Goal: Transaction & Acquisition: Purchase product/service

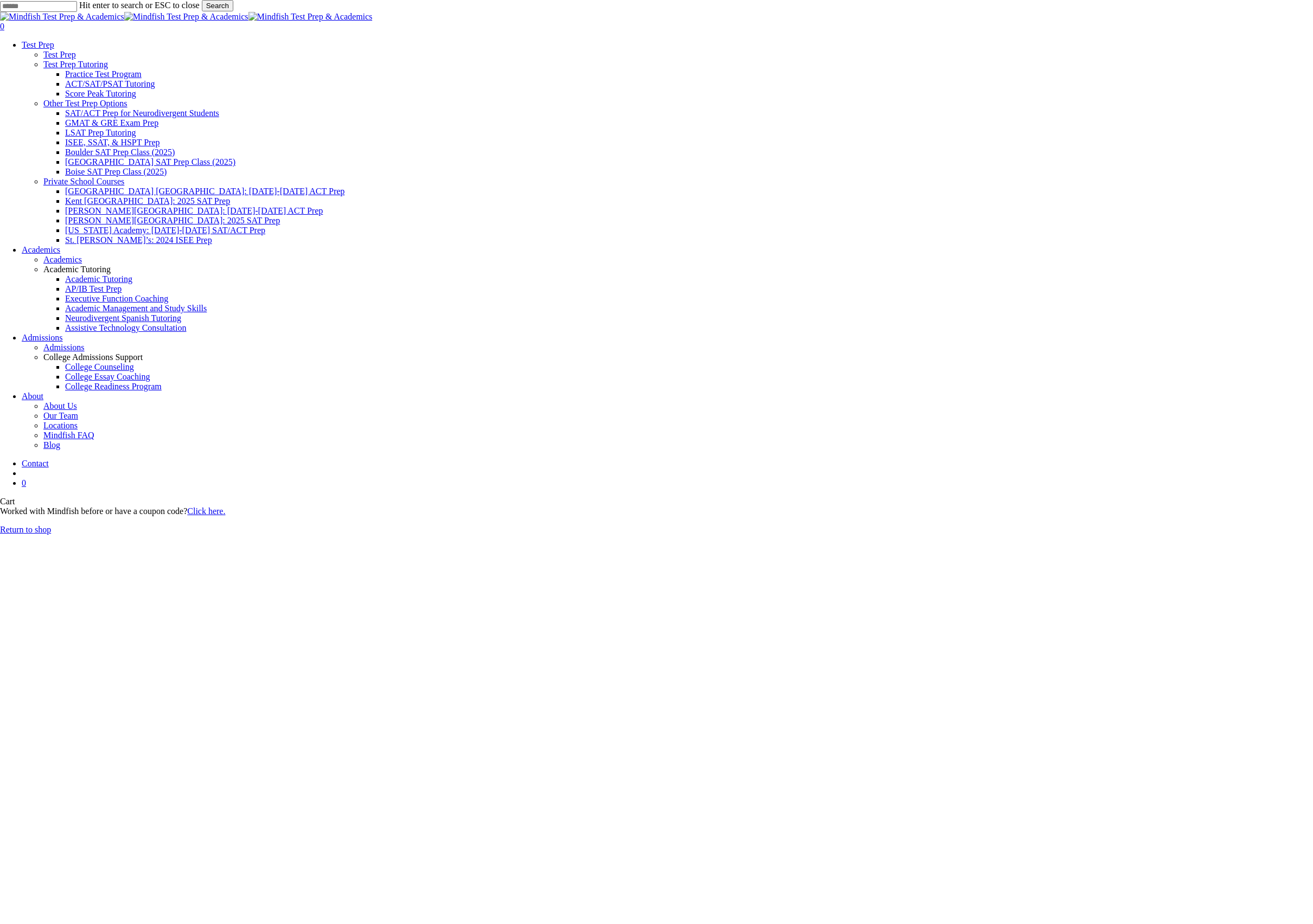
click at [51, 525] on link "Return to shop" at bounding box center [25, 529] width 51 height 9
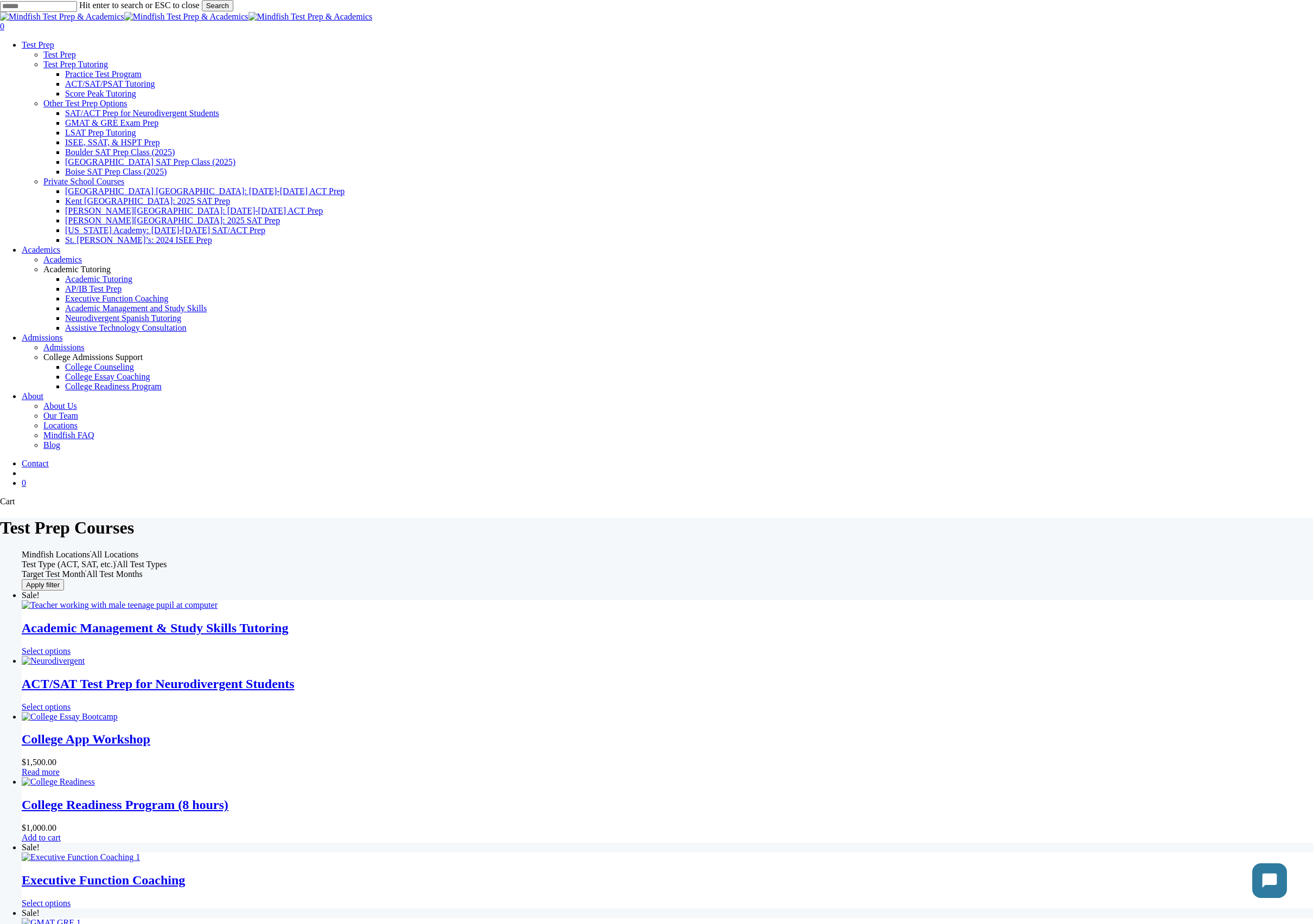
click at [218, 601] on img "Academic Management & Study Skills Tutoring" at bounding box center [120, 605] width 196 height 9
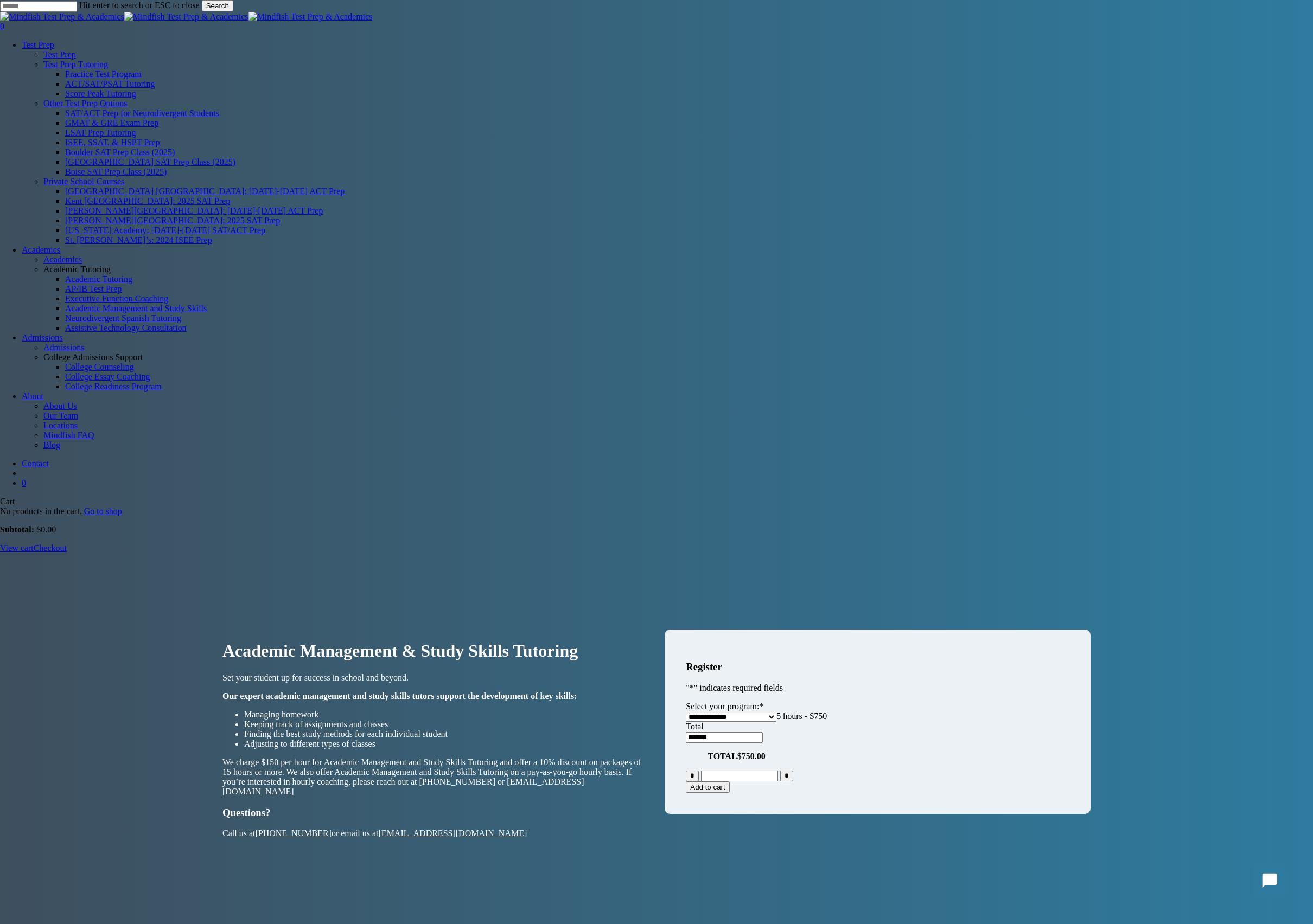
click at [729, 781] on button "Add to cart" at bounding box center [708, 786] width 43 height 11
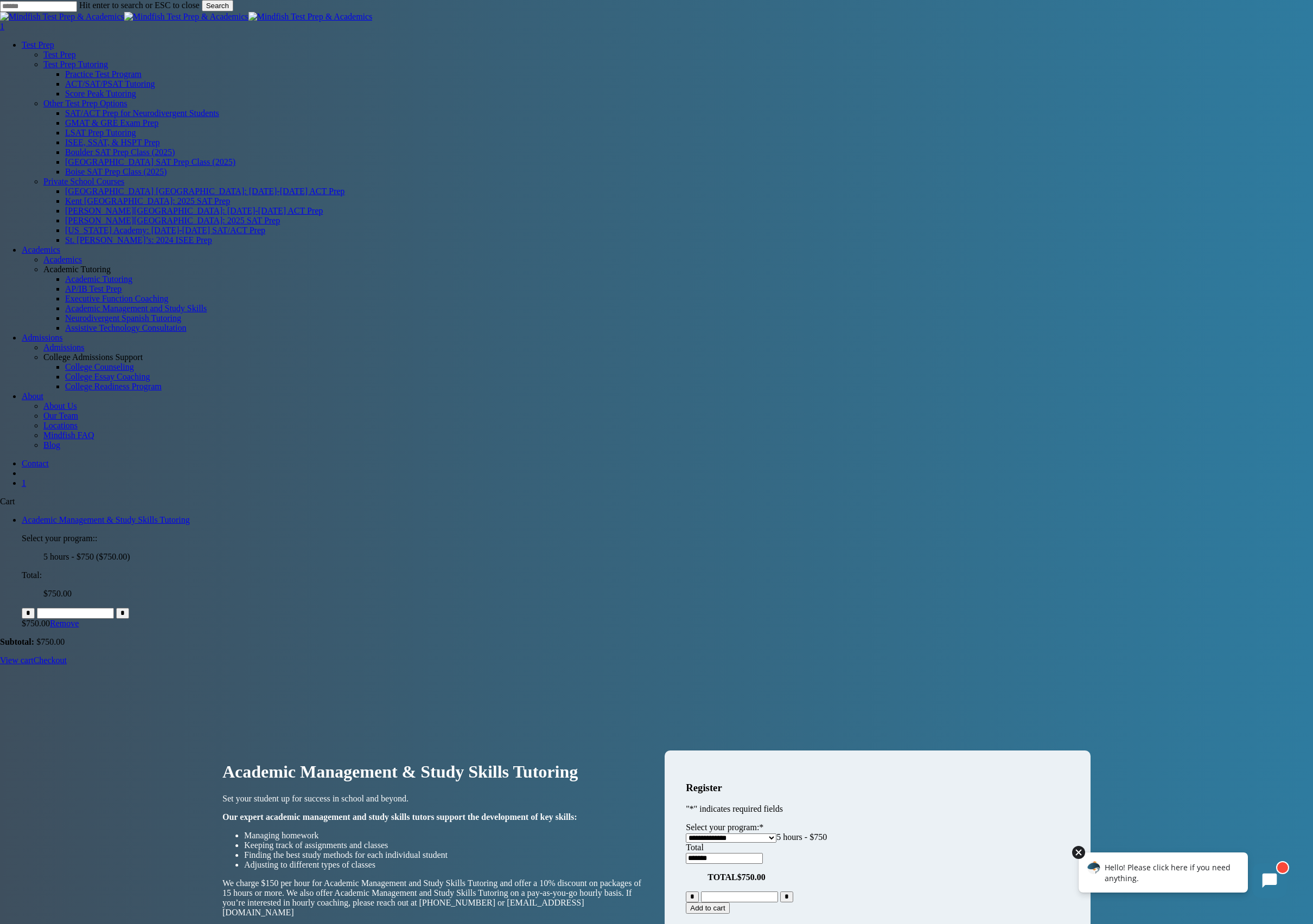
click at [1077, 854] on div at bounding box center [1078, 852] width 13 height 13
click at [67, 665] on link "Checkout" at bounding box center [50, 660] width 33 height 9
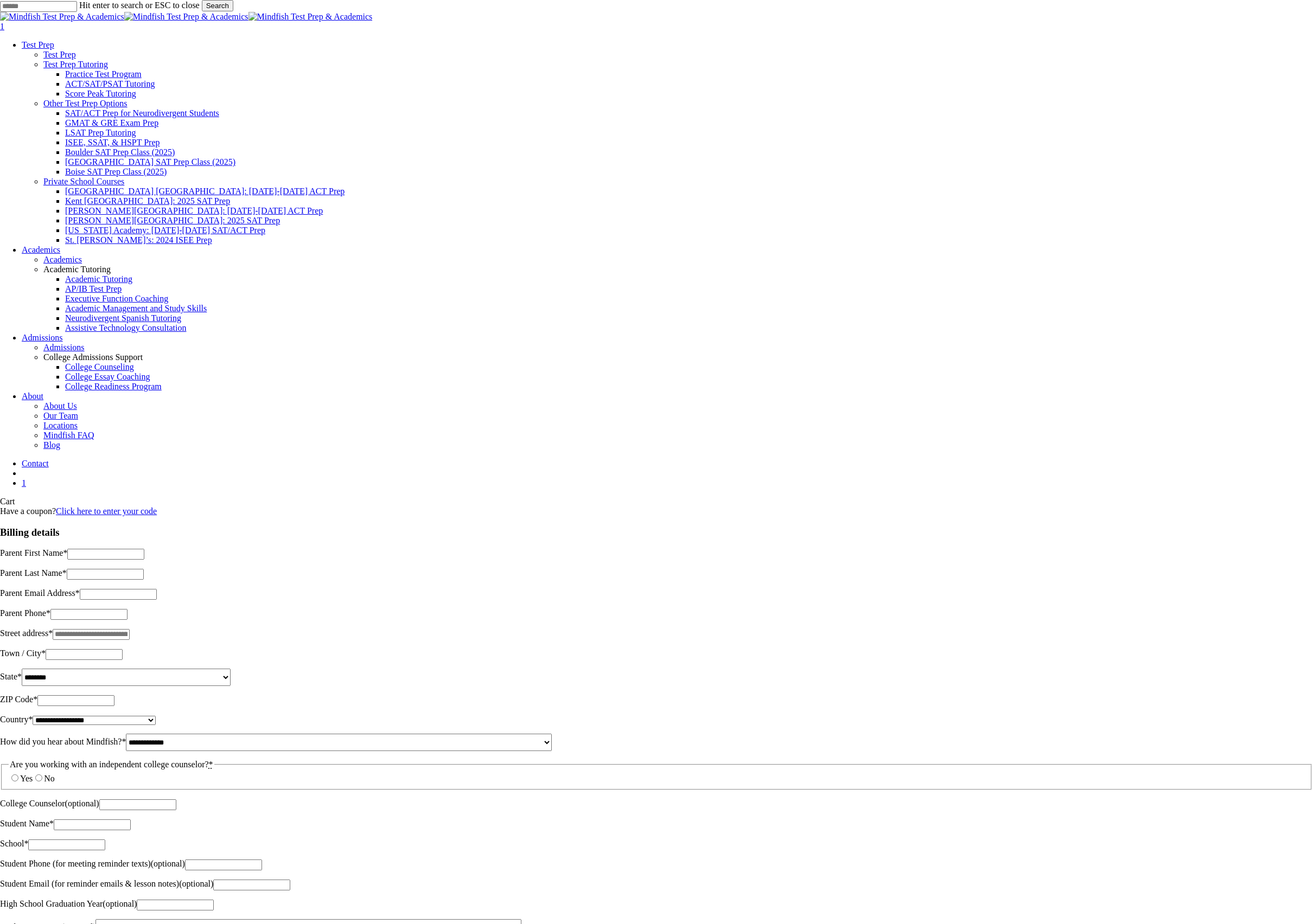
select select "**"
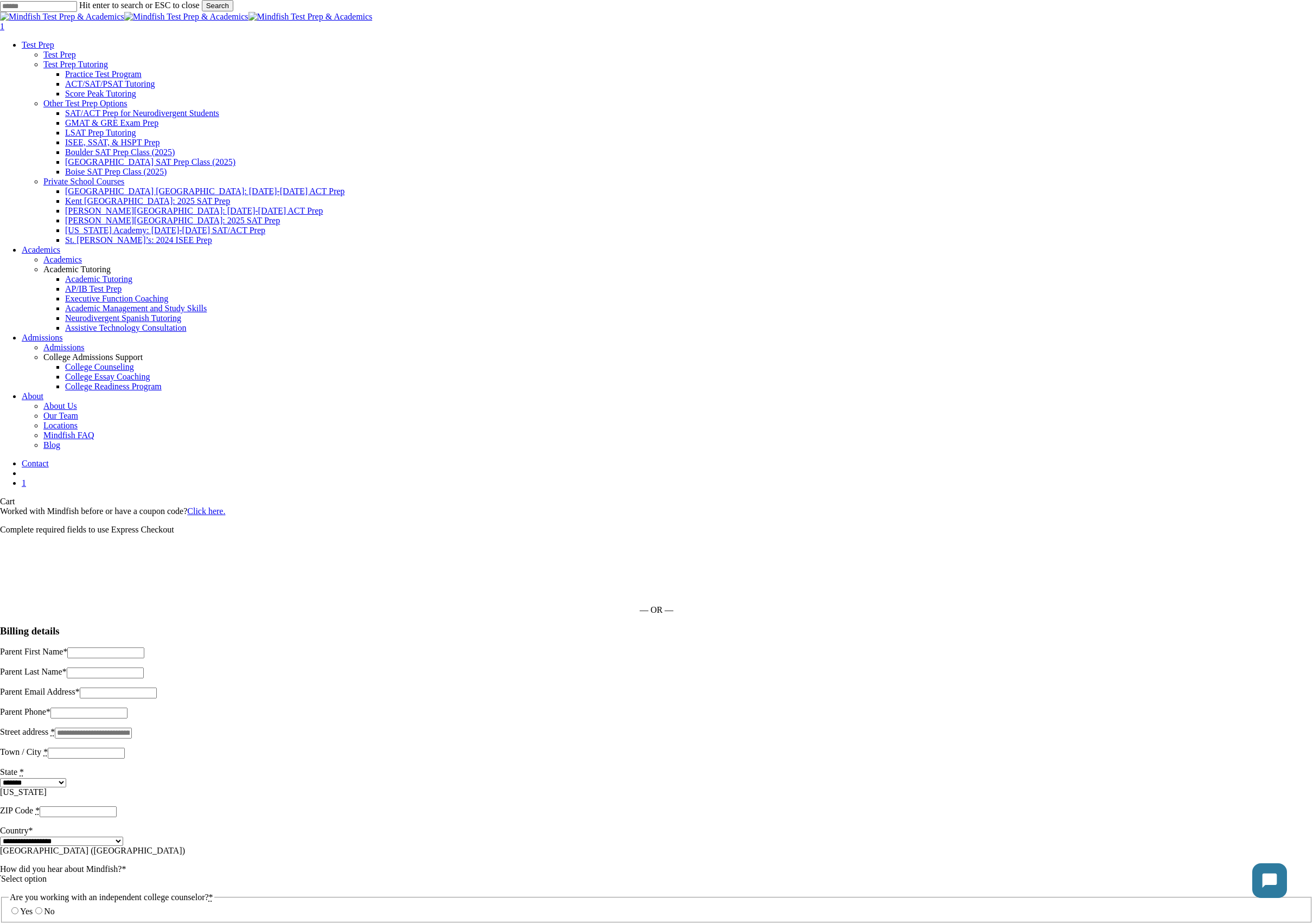
click at [626, 525] on div "Complete required fields to use Express Checkout" at bounding box center [656, 529] width 1313 height 9
